Goal: Find specific page/section: Find specific page/section

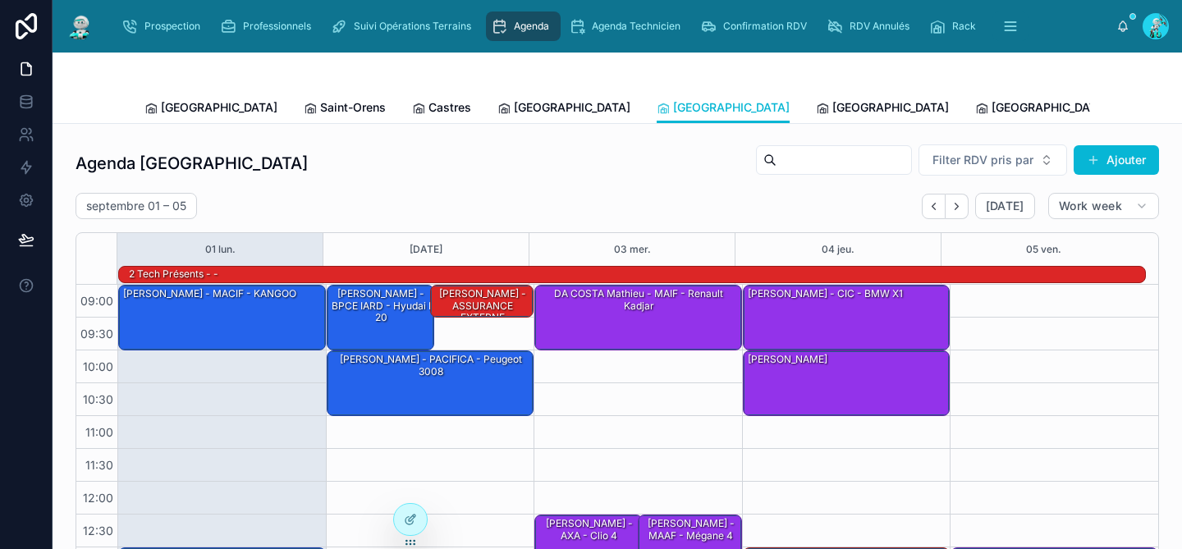
scroll to position [259, 0]
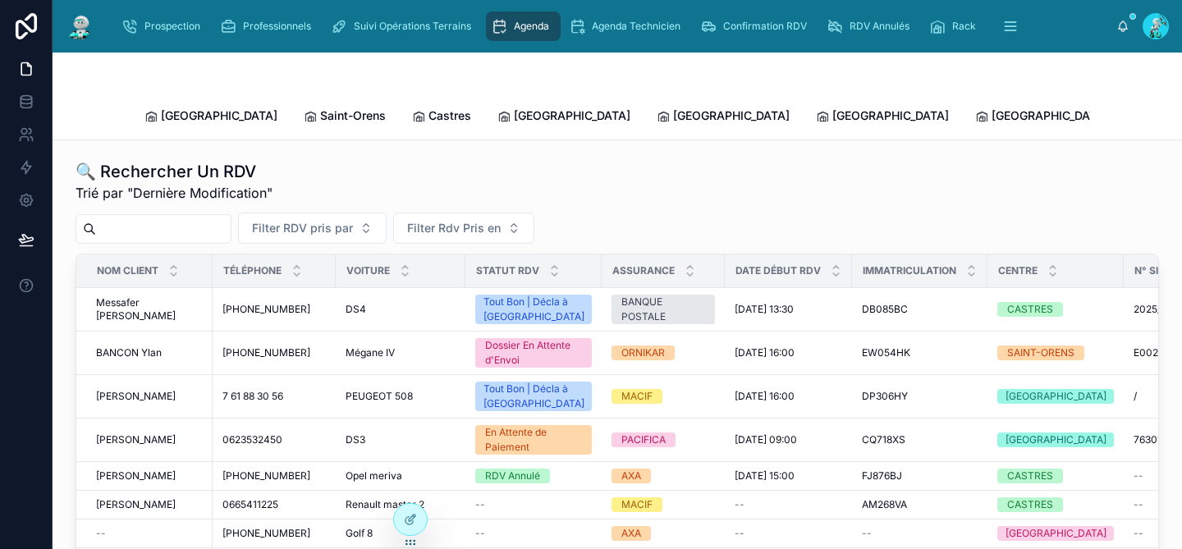
click at [172, 217] on input "text" at bounding box center [163, 228] width 135 height 23
paste input "*******"
type input "*******"
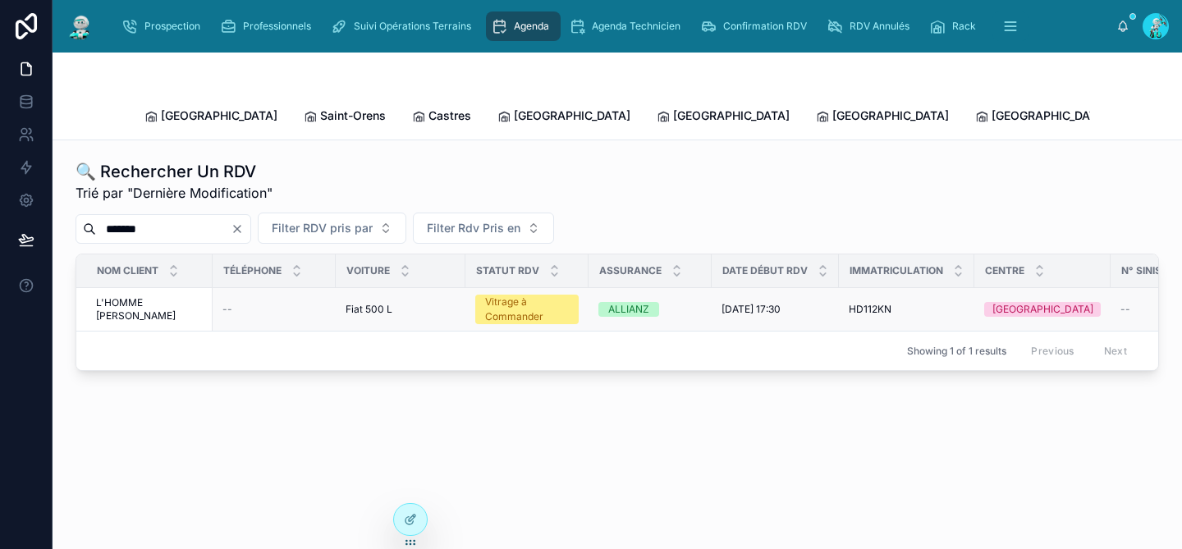
click at [672, 302] on div "ALLIANZ" at bounding box center [649, 309] width 103 height 15
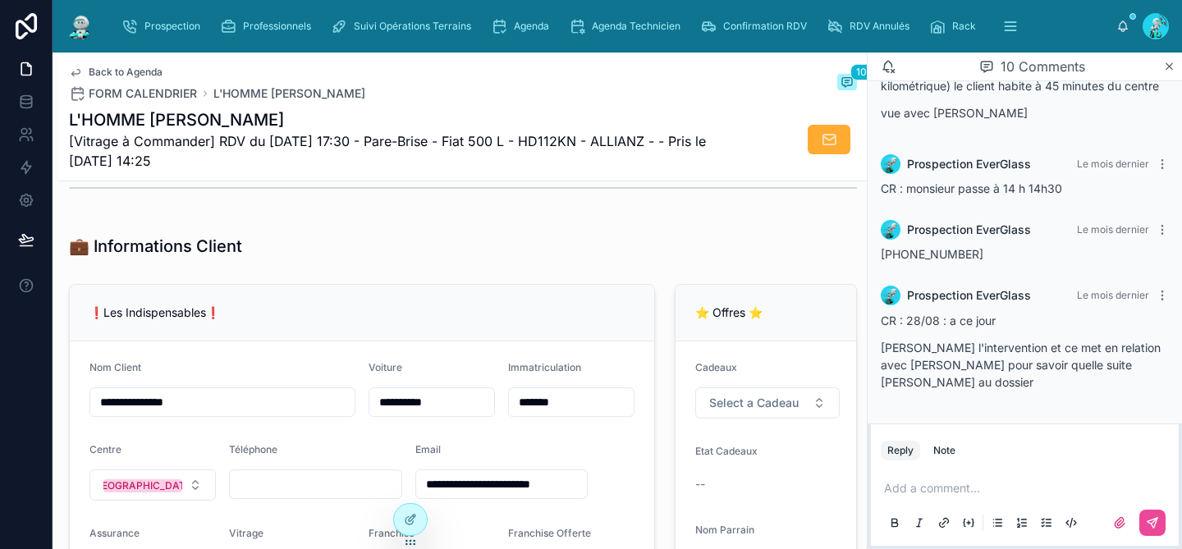
scroll to position [194, 0]
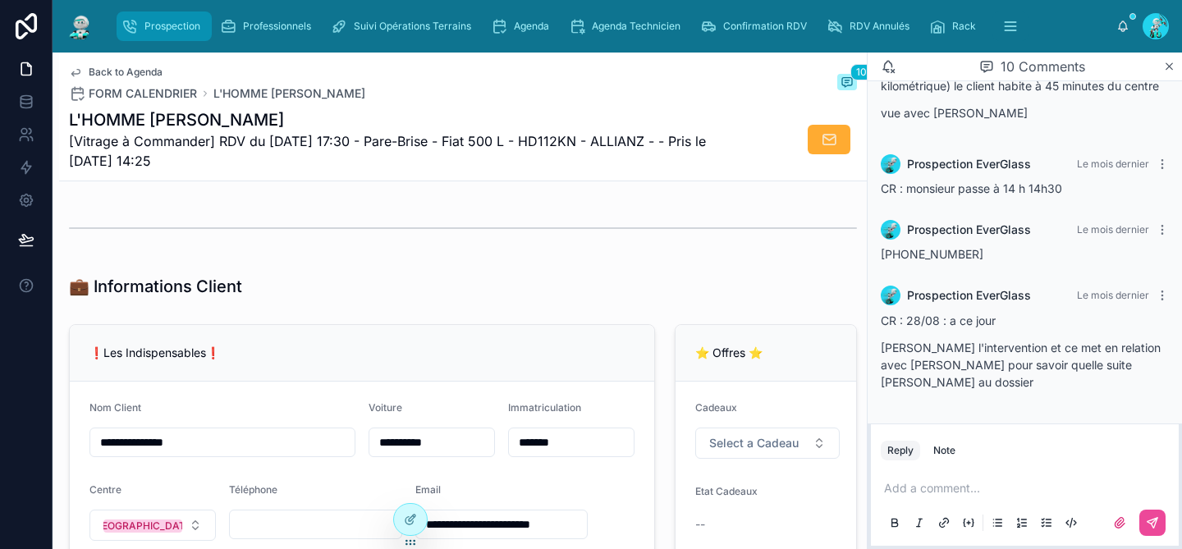
click at [200, 25] on div "Prospection" at bounding box center [163, 26] width 85 height 26
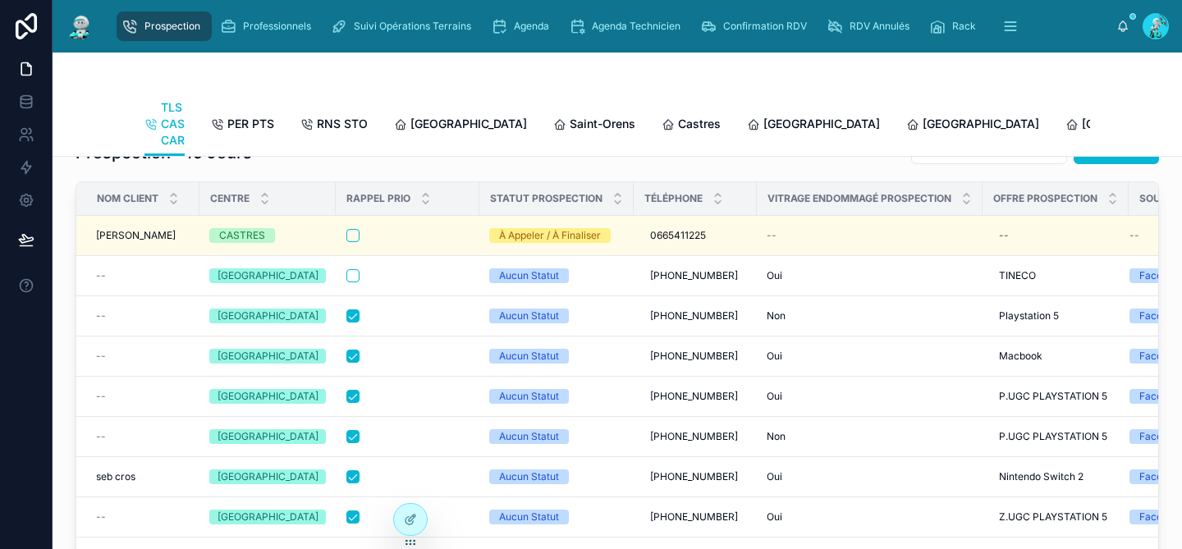
scroll to position [43, 0]
click at [426, 115] on link "[GEOGRAPHIC_DATA]" at bounding box center [460, 125] width 133 height 33
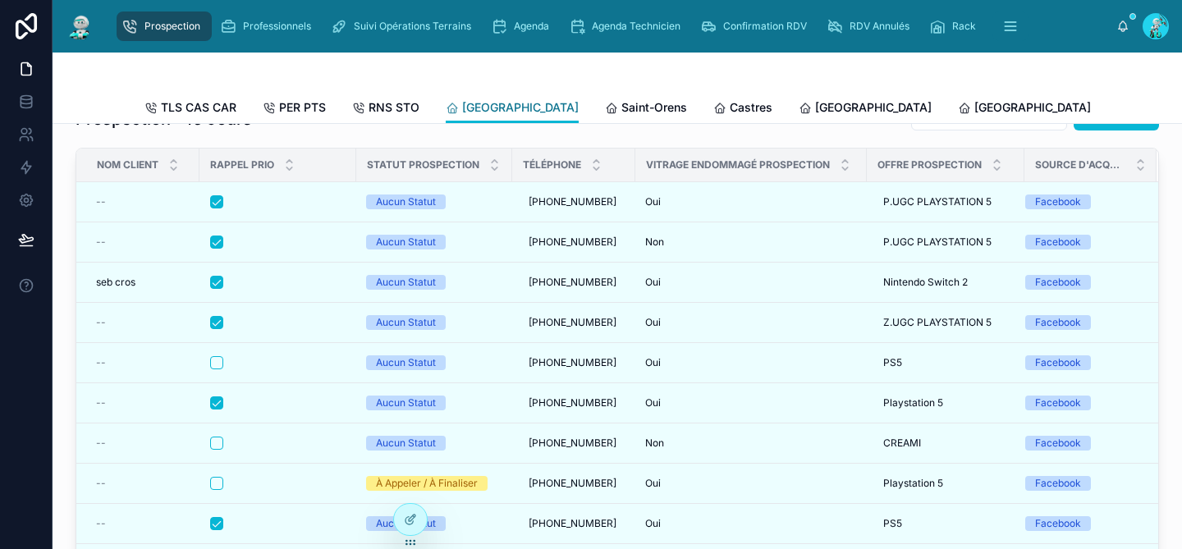
scroll to position [11, 0]
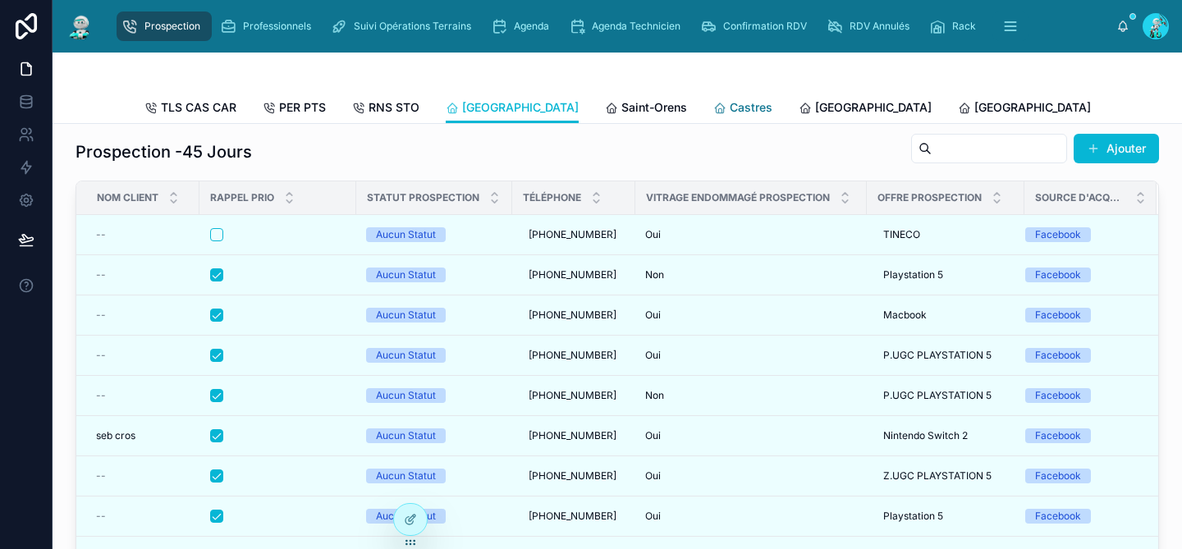
click at [730, 110] on span "Castres" at bounding box center [751, 107] width 43 height 16
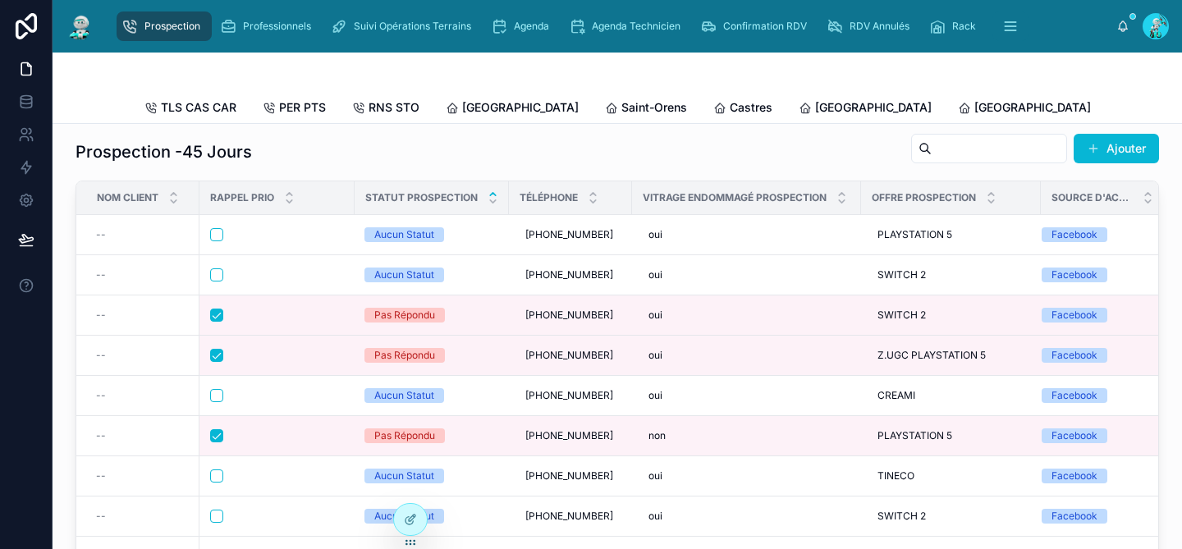
click at [494, 195] on icon at bounding box center [493, 194] width 6 height 2
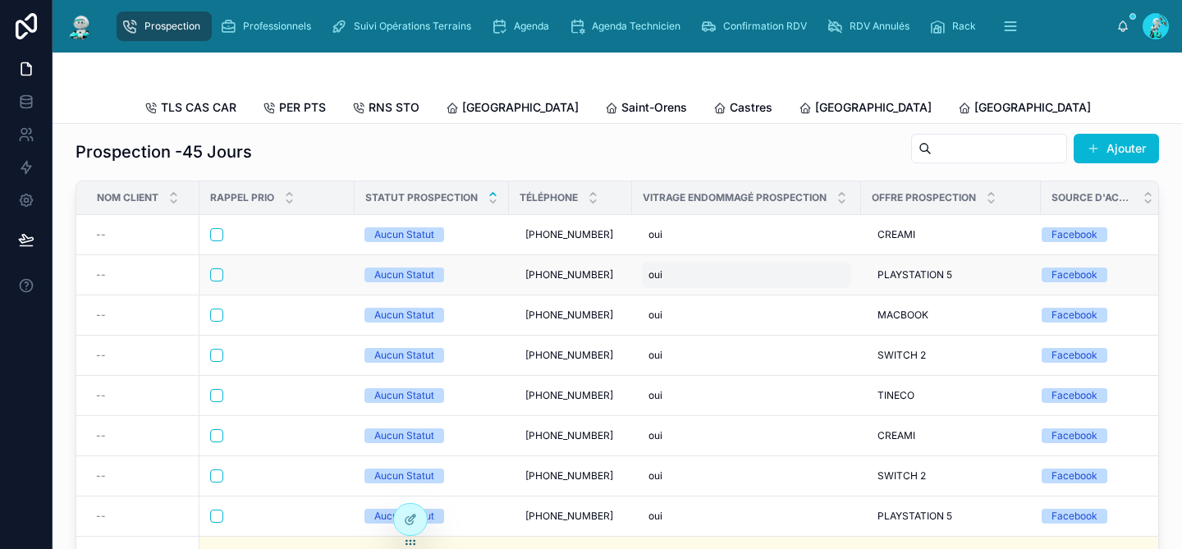
scroll to position [30, 0]
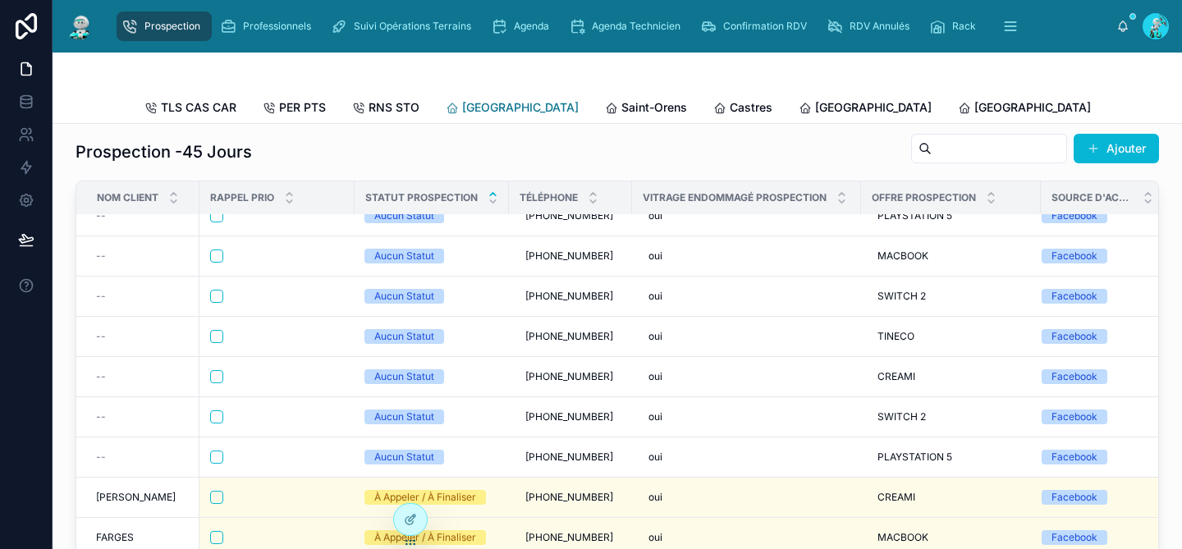
click at [496, 111] on span "[GEOGRAPHIC_DATA]" at bounding box center [520, 107] width 117 height 16
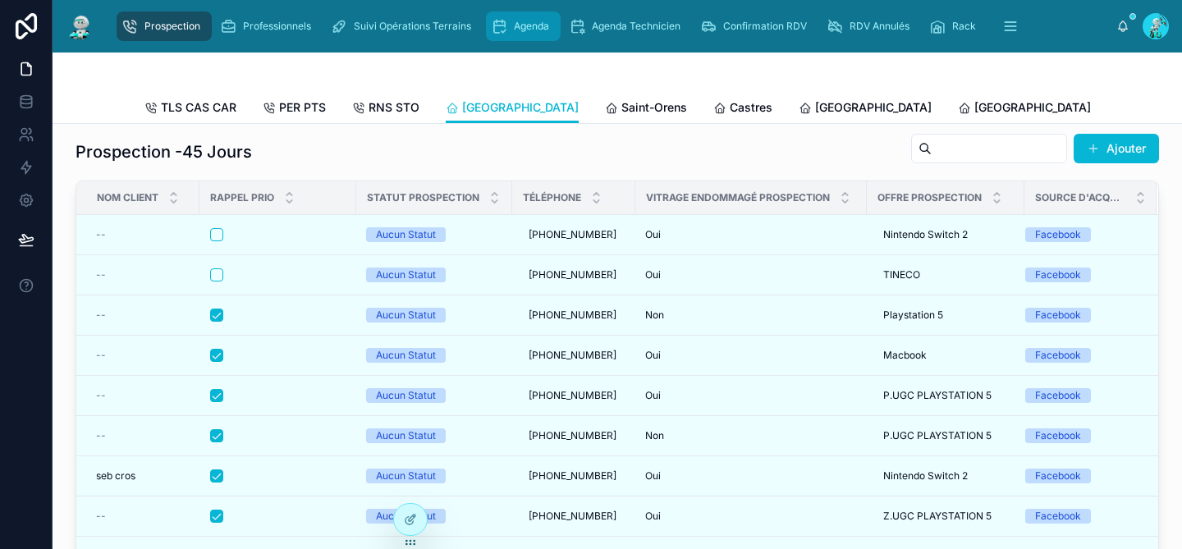
click at [526, 32] on span "Agenda" at bounding box center [531, 26] width 35 height 13
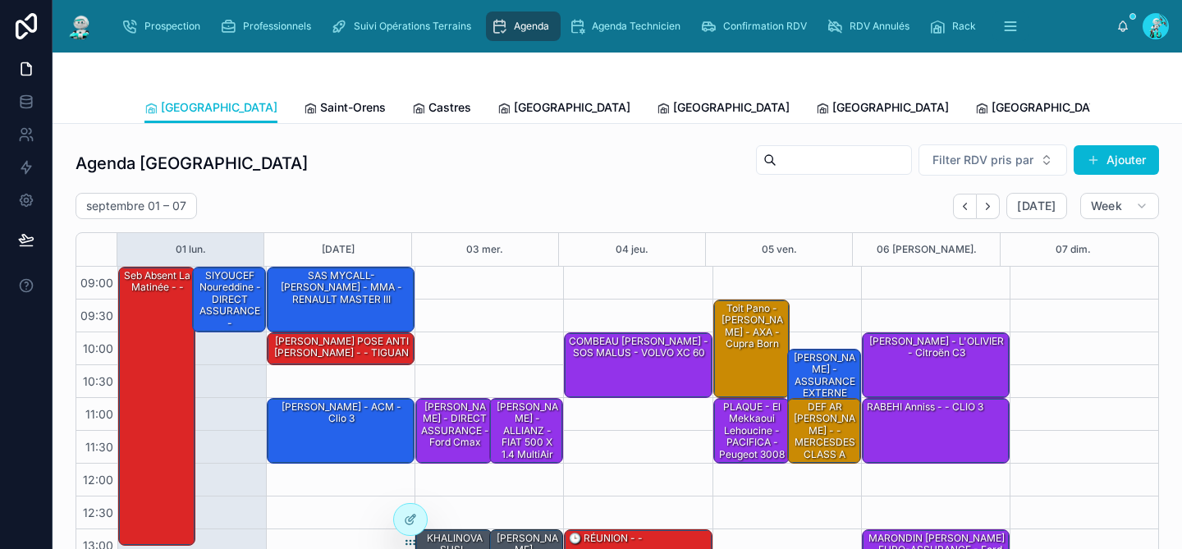
scroll to position [259, 0]
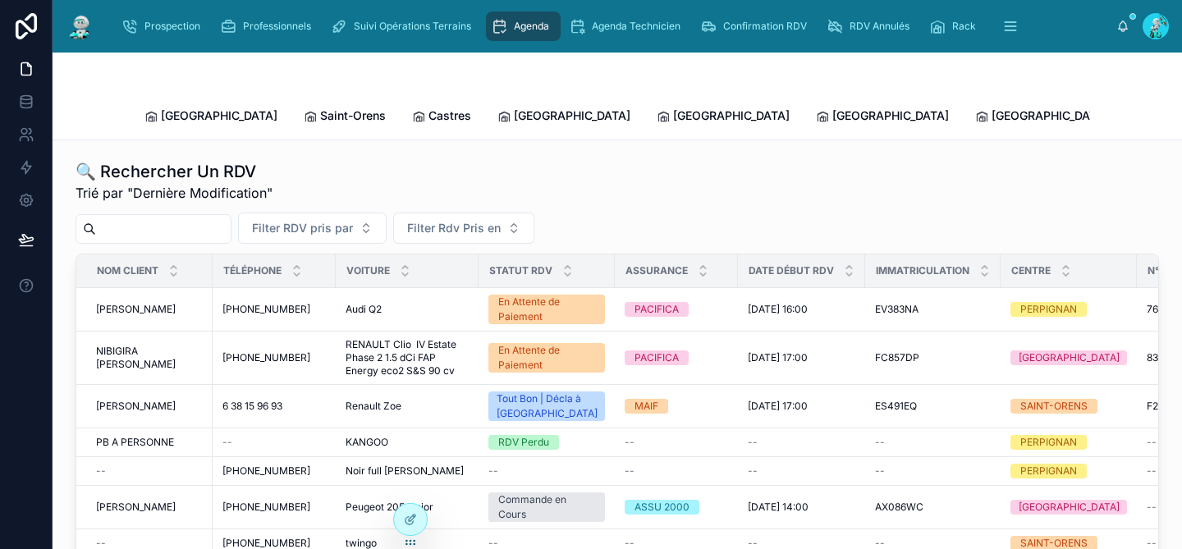
click at [153, 217] on input "text" at bounding box center [163, 228] width 135 height 23
paste input "**********"
type input "**********"
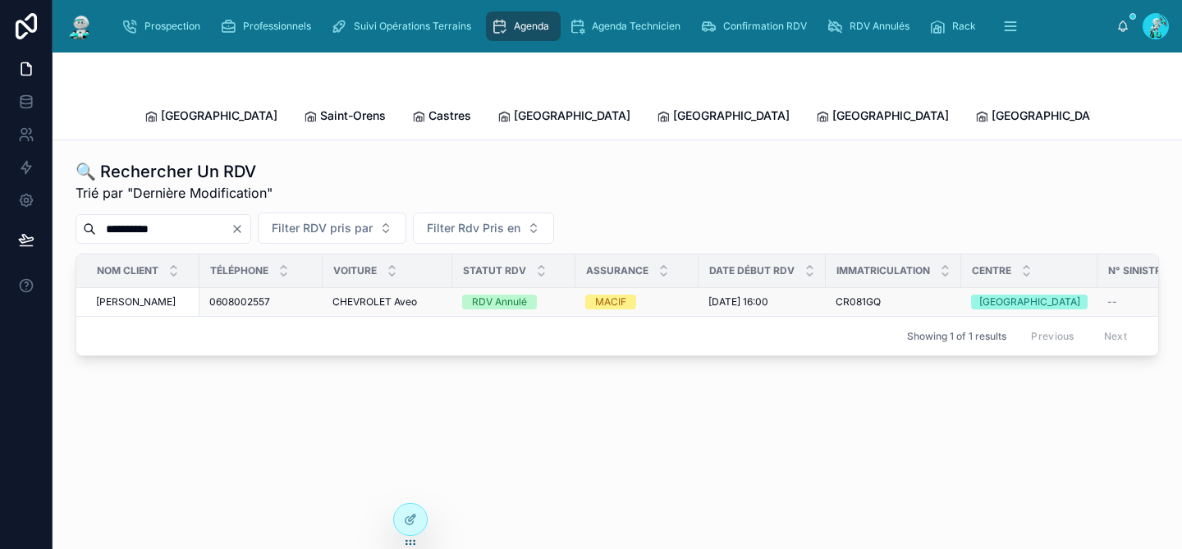
click at [361, 295] on span "CHEVROLET Aveo" at bounding box center [374, 301] width 85 height 13
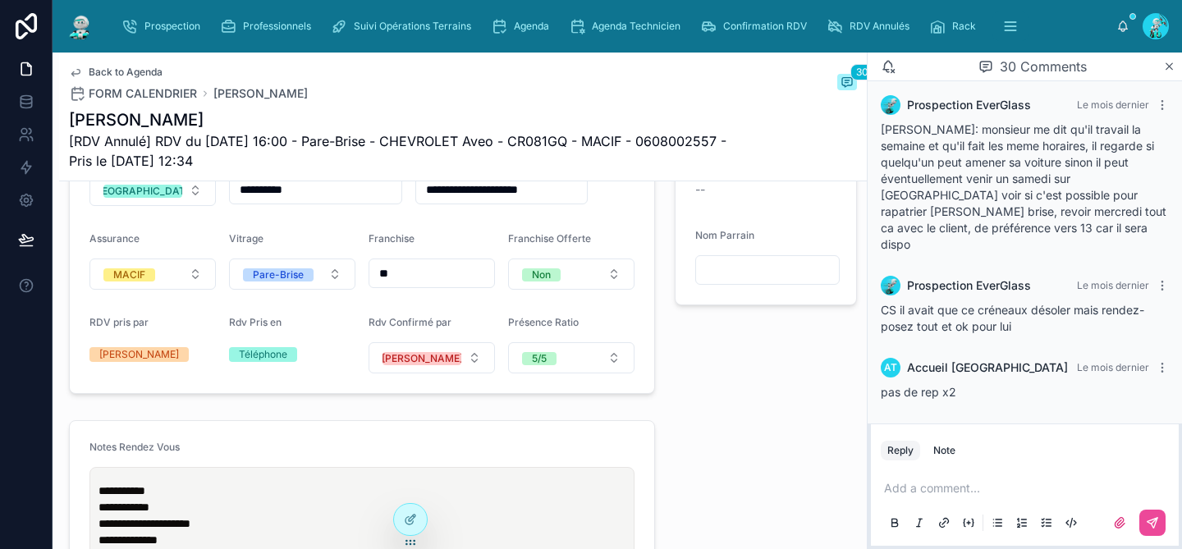
scroll to position [603, 0]
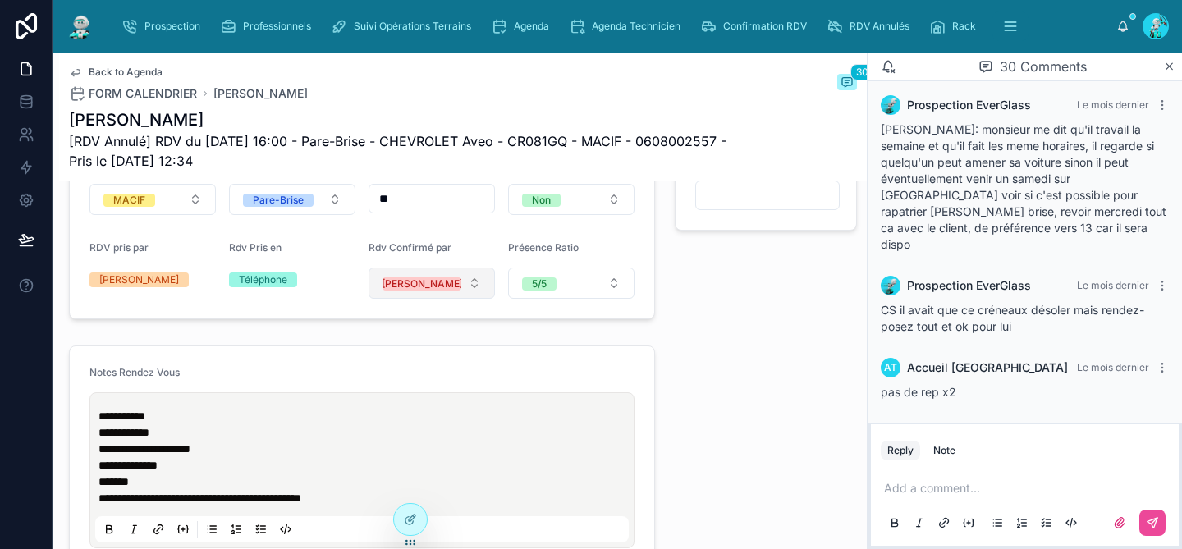
click at [446, 299] on button "[PERSON_NAME]" at bounding box center [431, 283] width 126 height 31
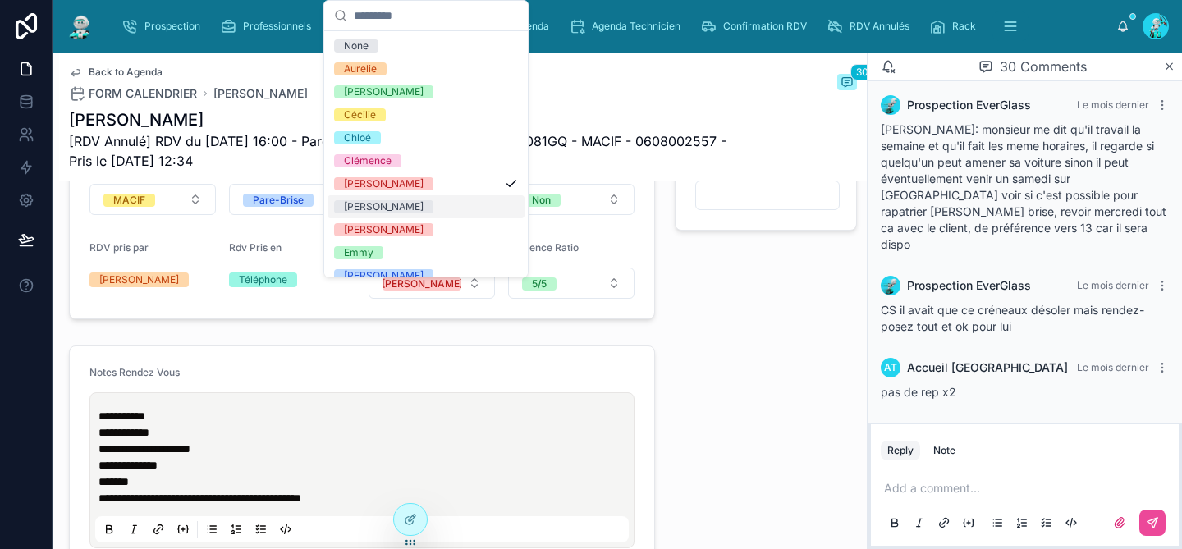
click at [440, 201] on div "[PERSON_NAME]" at bounding box center [425, 206] width 197 height 23
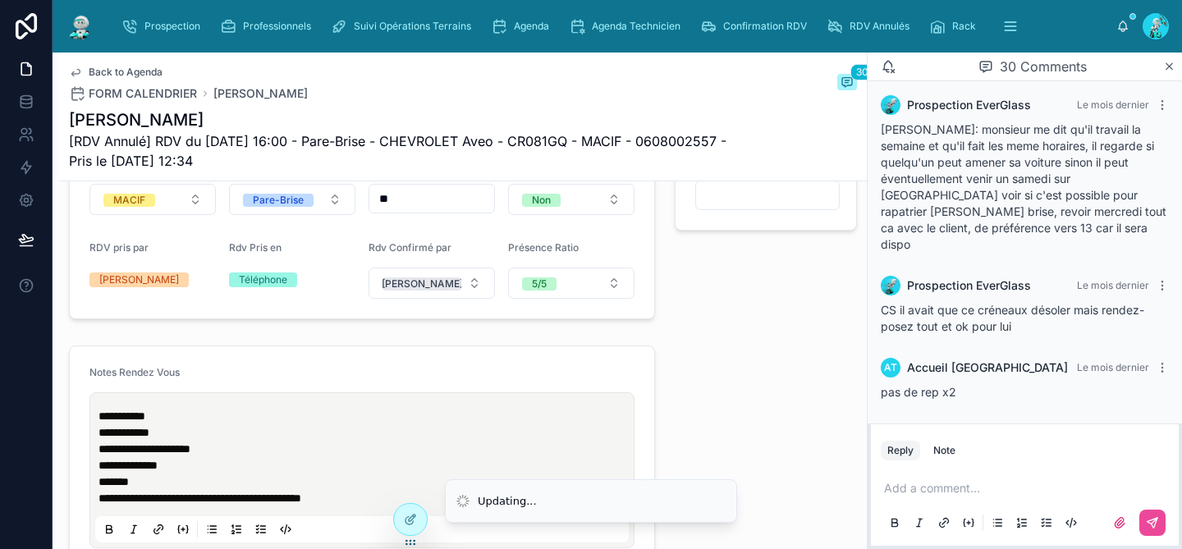
click at [784, 321] on div "⭐ Offres ⭐ Cadeaux Select a Cadeau Etat Cadeaux -- Nom Parrain" at bounding box center [766, 117] width 202 height 418
click at [533, 17] on div "Agenda" at bounding box center [523, 26] width 65 height 26
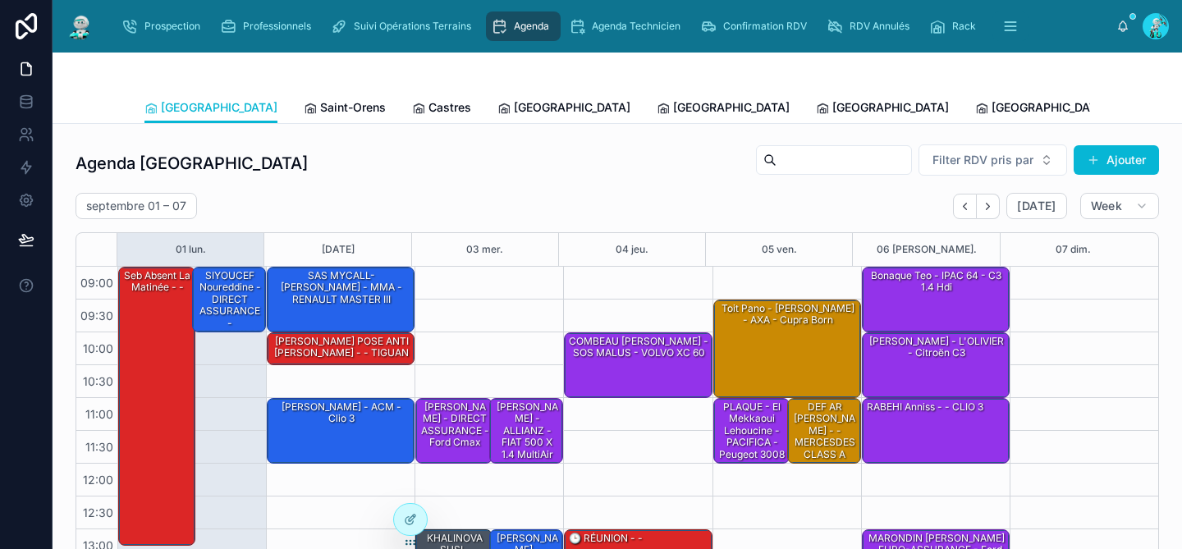
scroll to position [259, 0]
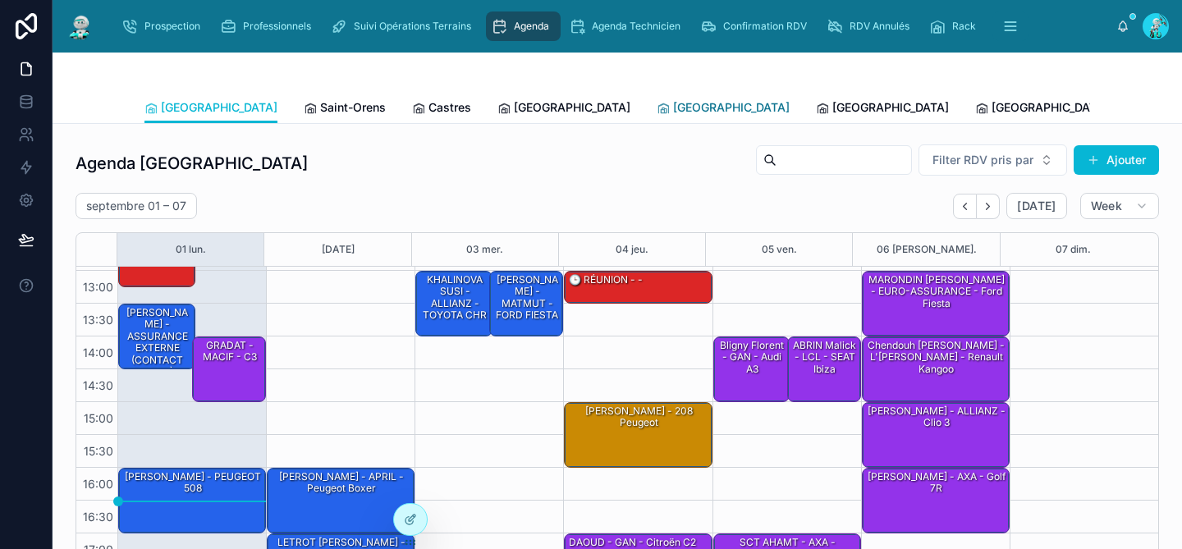
click at [673, 106] on span "[GEOGRAPHIC_DATA]" at bounding box center [731, 107] width 117 height 16
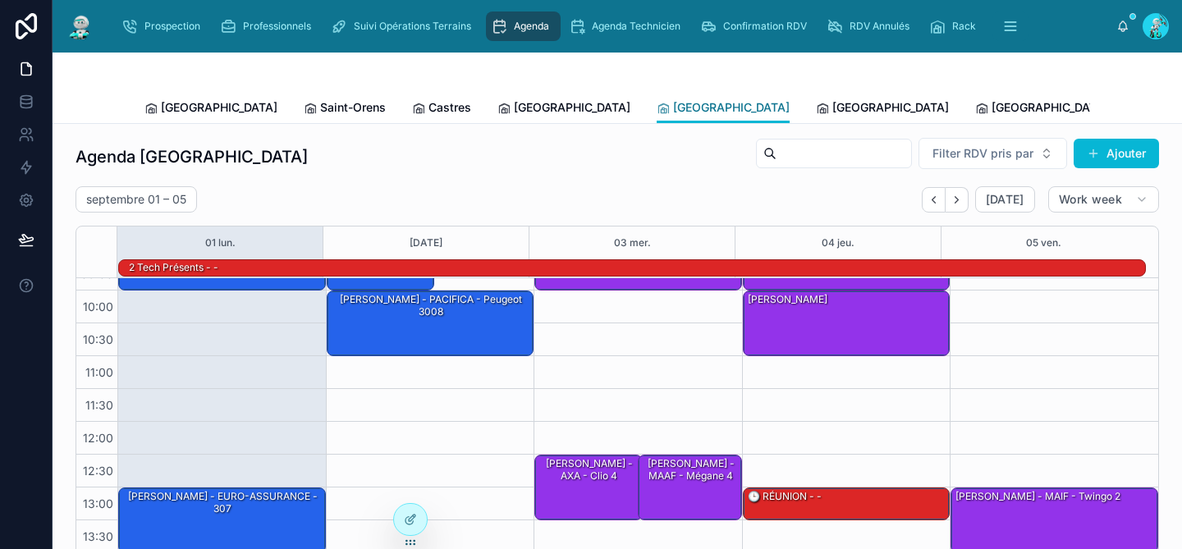
scroll to position [48, 0]
